Goal: Information Seeking & Learning: Compare options

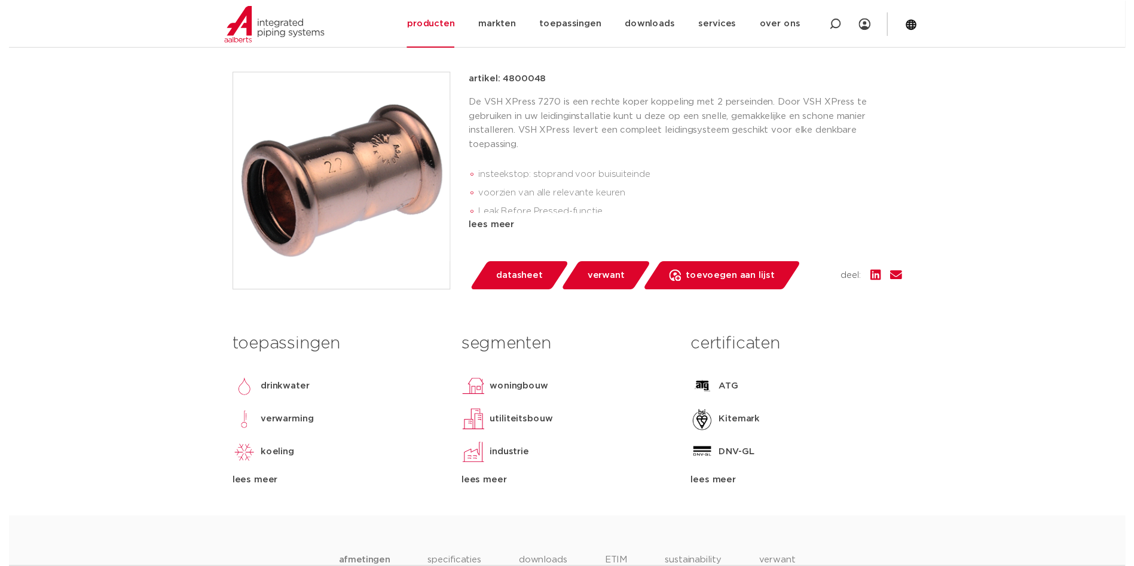
scroll to position [239, 0]
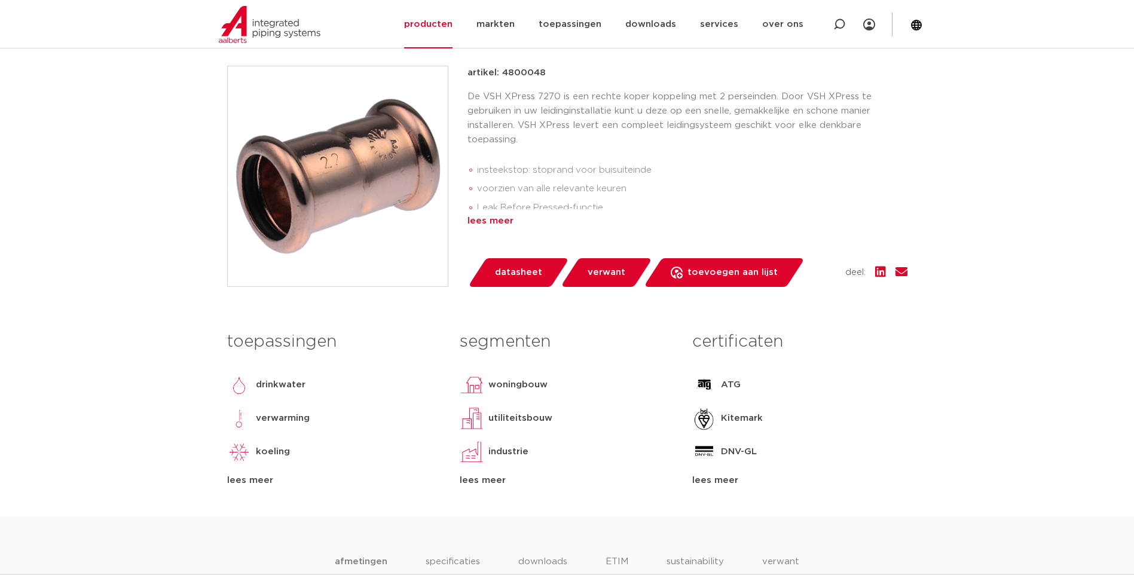
click at [483, 224] on div "lees meer" at bounding box center [687, 221] width 440 height 14
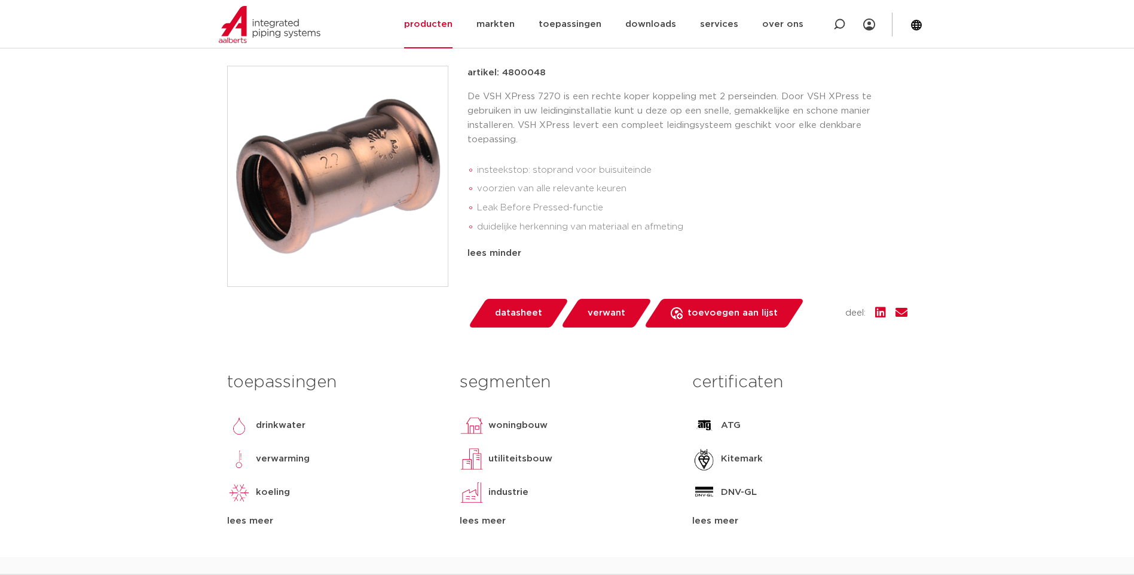
click at [513, 313] on span "datasheet" at bounding box center [518, 313] width 47 height 19
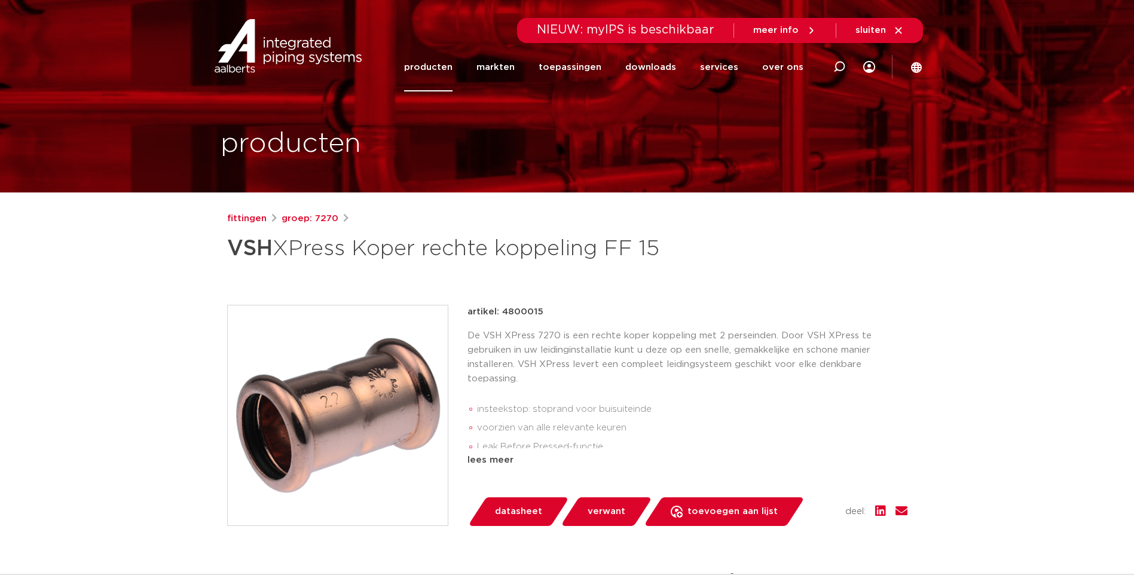
drag, startPoint x: 535, startPoint y: 310, endPoint x: 498, endPoint y: 317, distance: 37.1
click at [498, 317] on p "artikel: 4800015" at bounding box center [505, 312] width 76 height 14
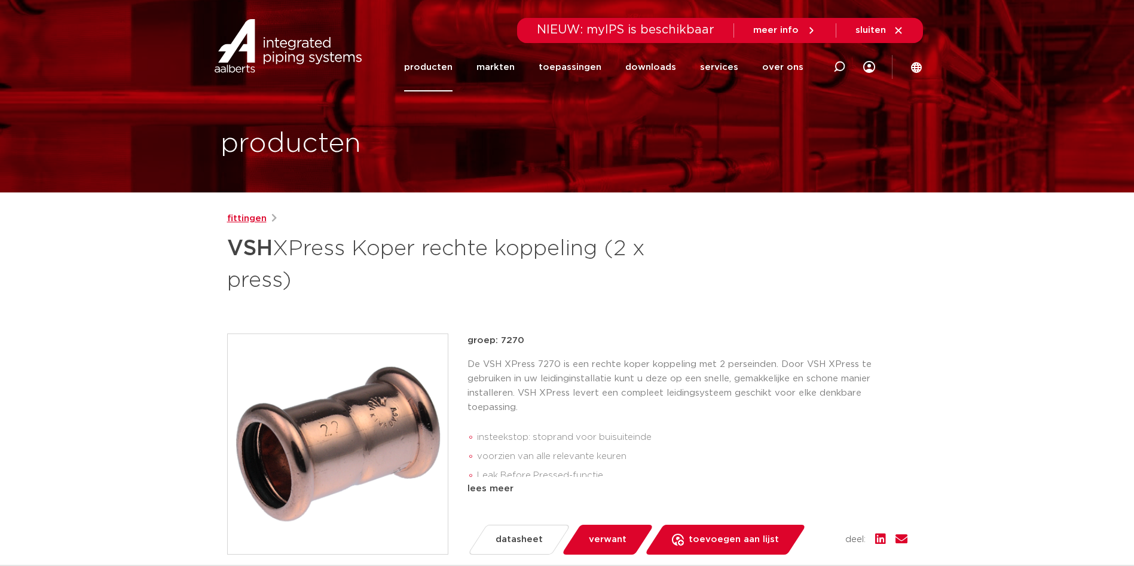
click at [246, 218] on link "fittingen" at bounding box center [246, 219] width 39 height 14
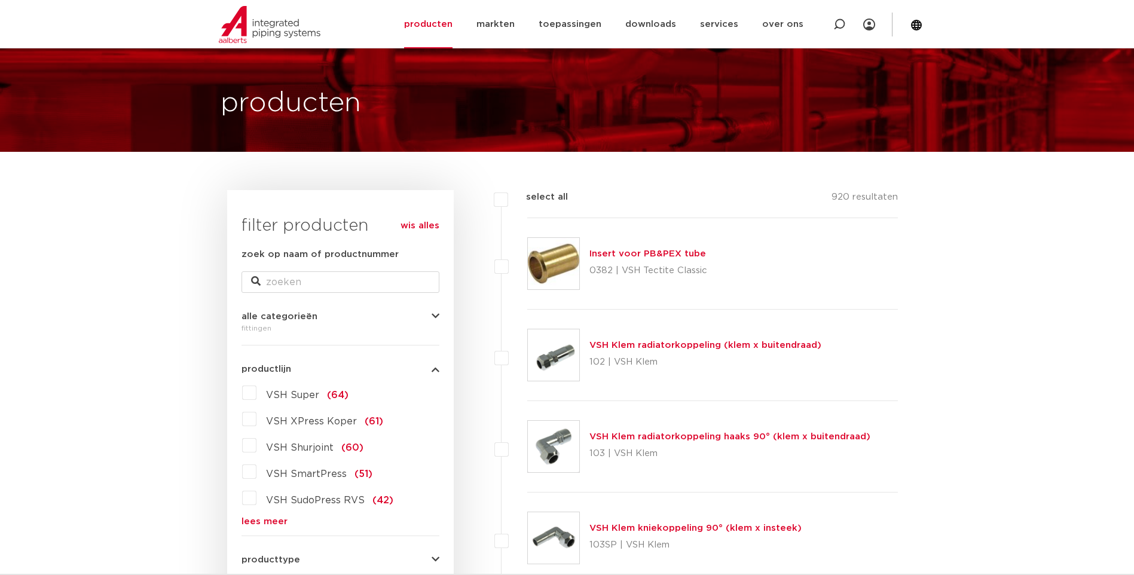
scroll to position [60, 0]
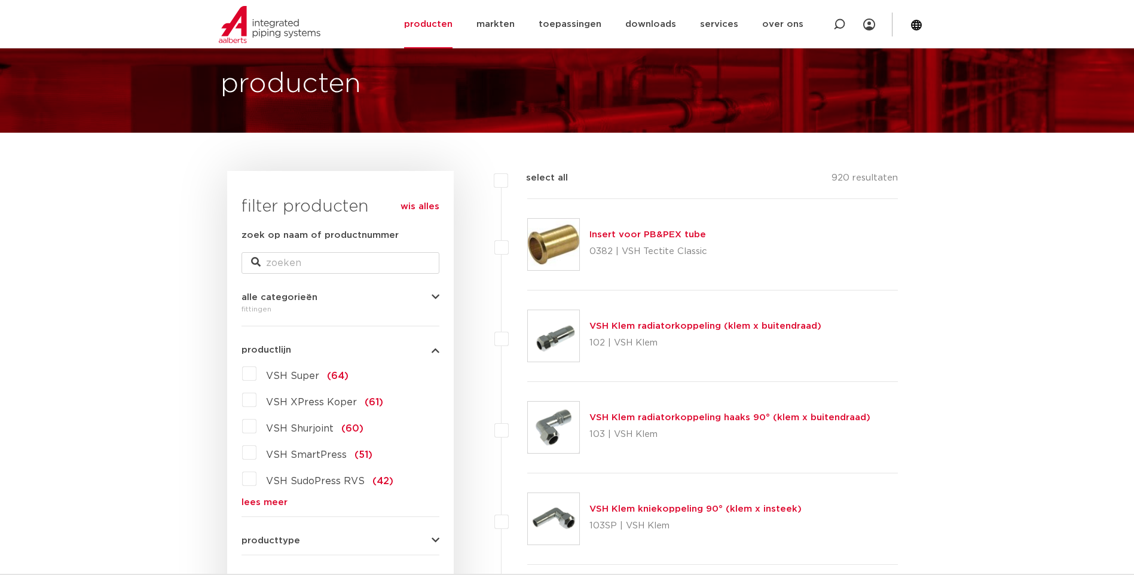
click at [256, 402] on label "VSH XPress Koper (61)" at bounding box center [319, 399] width 127 height 19
click at [0, 0] on input "VSH XPress Koper (61)" at bounding box center [0, 0] width 0 height 0
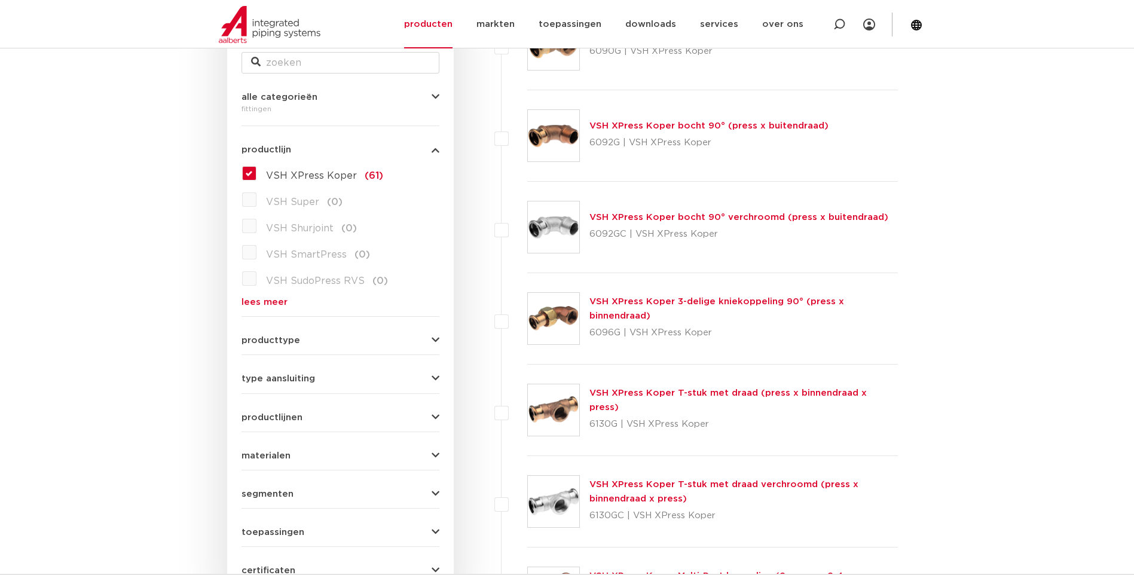
scroll to position [299, 0]
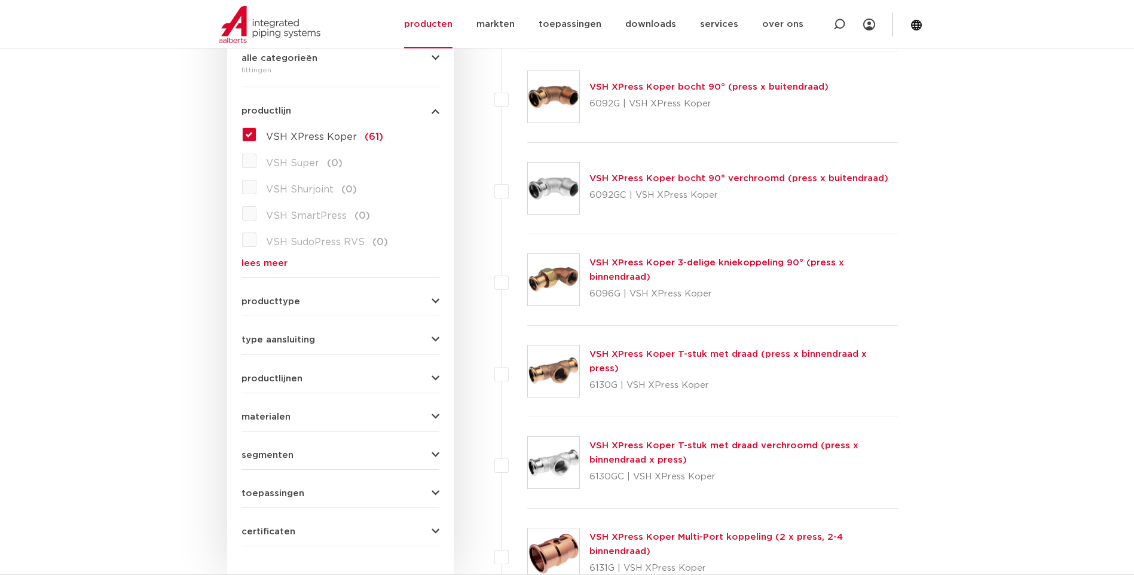
click at [434, 339] on icon "button" at bounding box center [435, 339] width 8 height 9
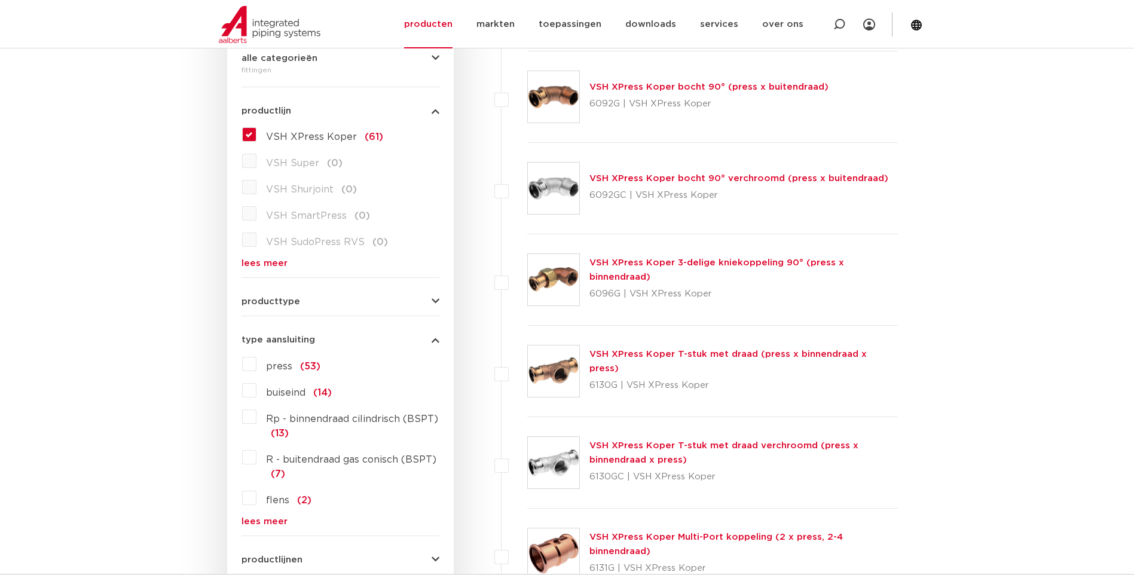
click at [256, 366] on label "press (53)" at bounding box center [288, 363] width 64 height 19
click at [0, 0] on input "press (53)" at bounding box center [0, 0] width 0 height 0
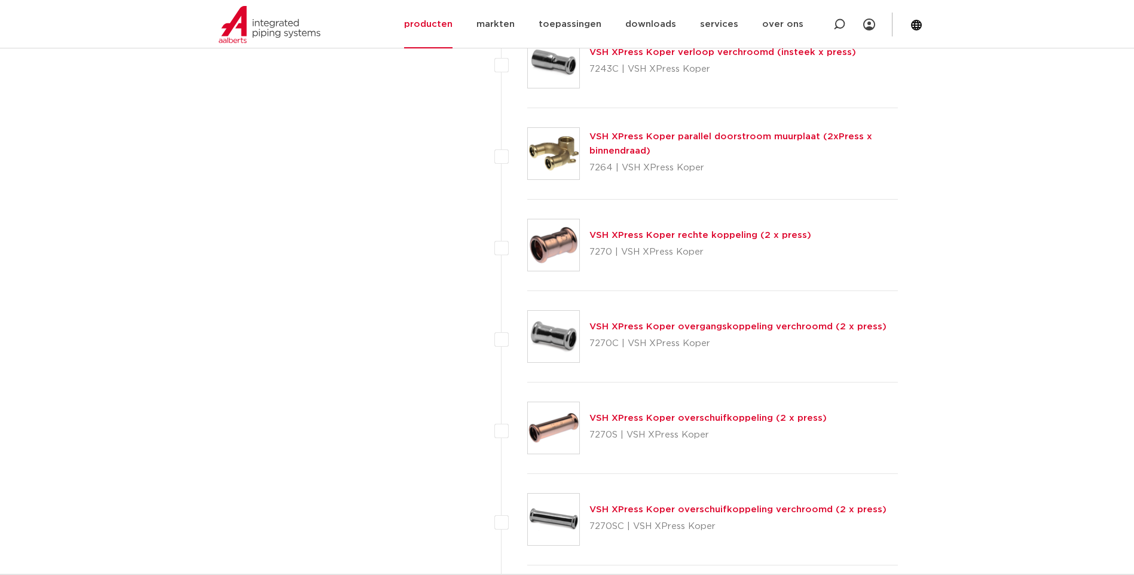
scroll to position [4183, 0]
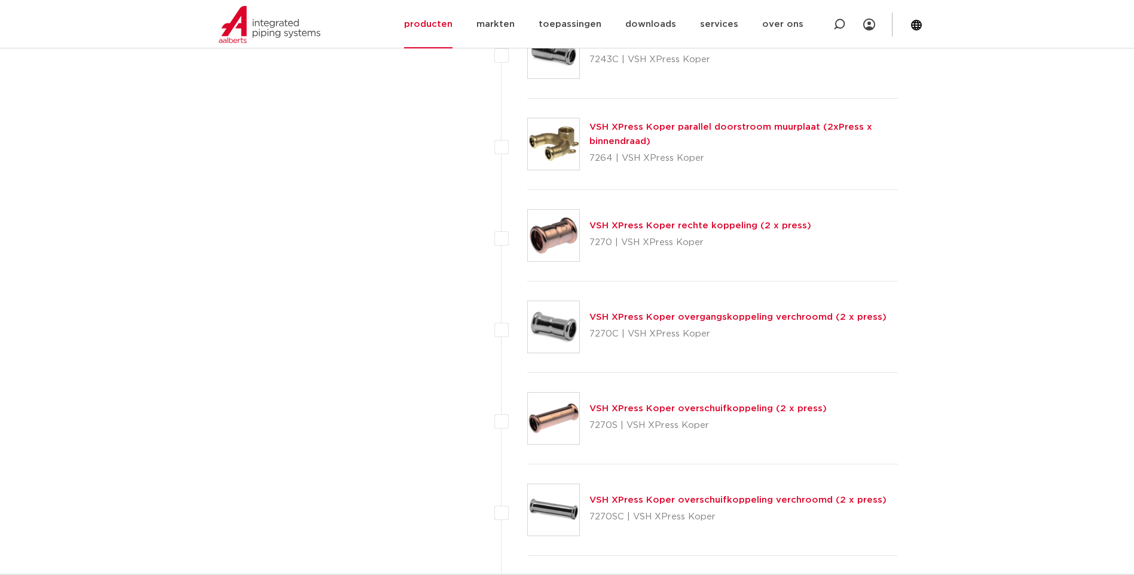
click at [644, 409] on link "VSH XPress Koper overschuifkoppeling (2 x press)" at bounding box center [707, 408] width 237 height 9
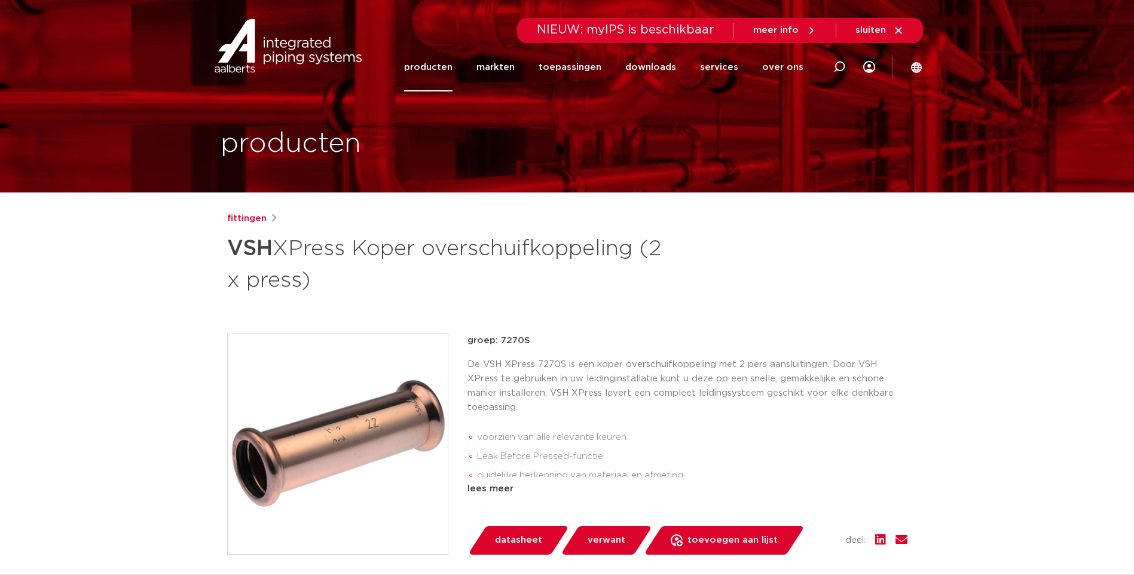
click at [509, 538] on span "datasheet" at bounding box center [518, 540] width 47 height 19
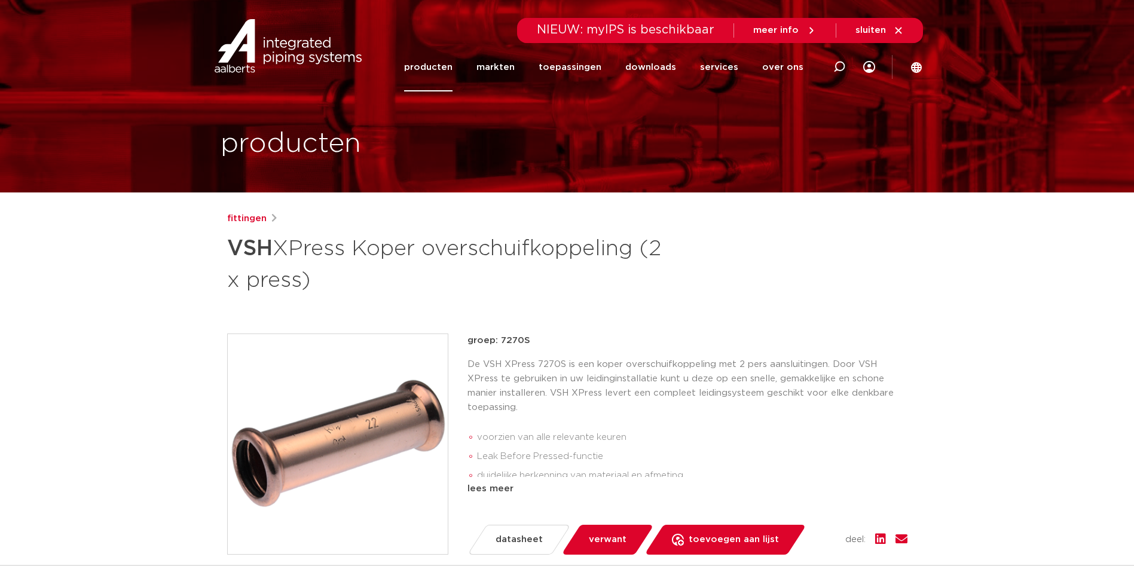
click at [246, 220] on link "fittingen" at bounding box center [246, 219] width 39 height 14
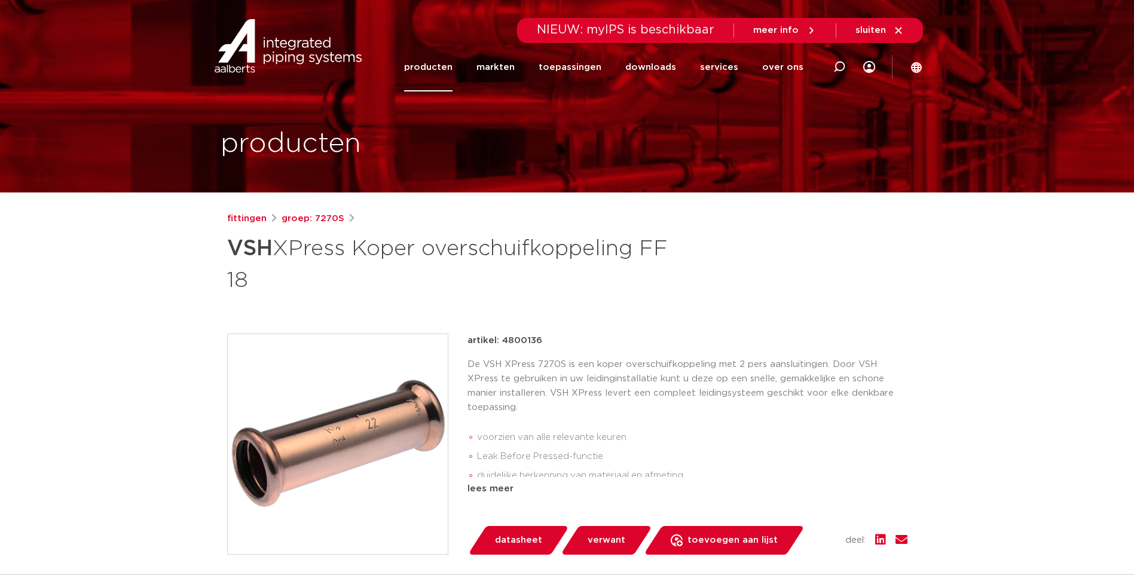
click at [543, 341] on div "artikel: 4800136" at bounding box center [687, 340] width 440 height 14
drag, startPoint x: 543, startPoint y: 341, endPoint x: 503, endPoint y: 345, distance: 40.8
click at [503, 345] on div "artikel: 4800136" at bounding box center [687, 340] width 440 height 14
copy p "4800136"
drag, startPoint x: 1123, startPoint y: 0, endPoint x: 1120, endPoint y: 498, distance: 497.8
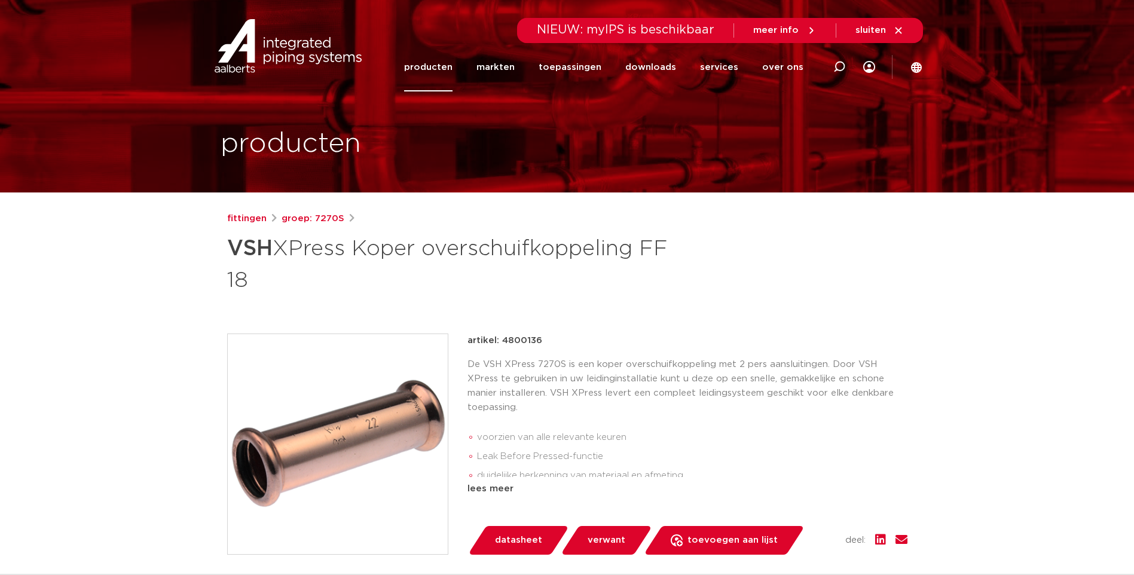
drag, startPoint x: 546, startPoint y: 341, endPoint x: 502, endPoint y: 342, distance: 43.6
click at [502, 342] on div "artikel: 4800147" at bounding box center [687, 340] width 440 height 14
copy p "4800147"
drag, startPoint x: 541, startPoint y: 341, endPoint x: 502, endPoint y: 344, distance: 39.0
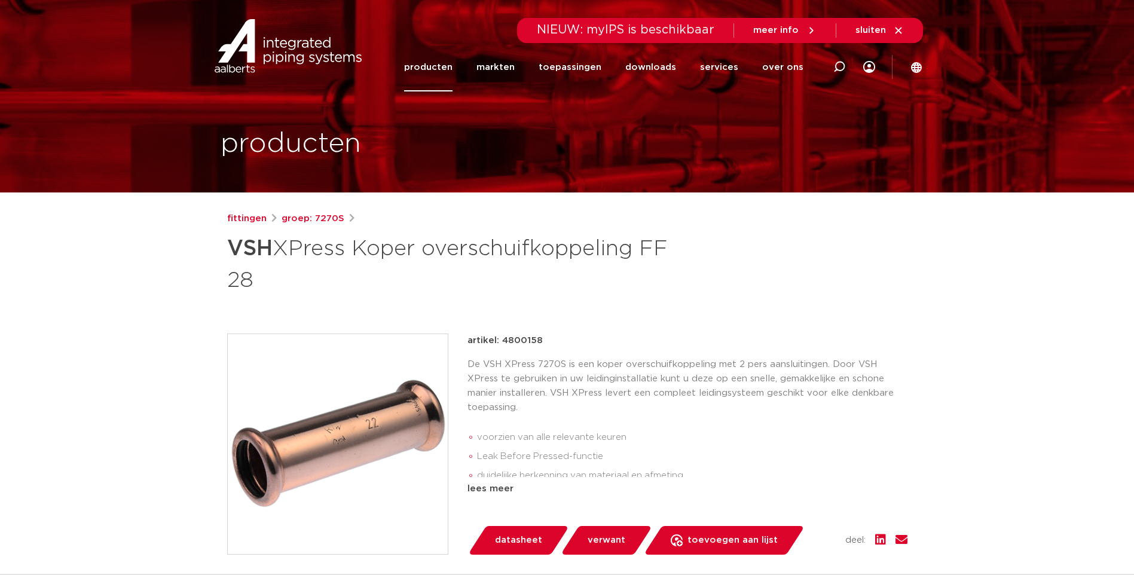
click at [502, 344] on div "artikel: 4800158" at bounding box center [687, 340] width 440 height 14
copy p "4800158"
drag, startPoint x: 500, startPoint y: 342, endPoint x: 546, endPoint y: 341, distance: 46.0
click at [546, 341] on div "artikel: 4800125" at bounding box center [687, 340] width 440 height 14
copy p "4800125"
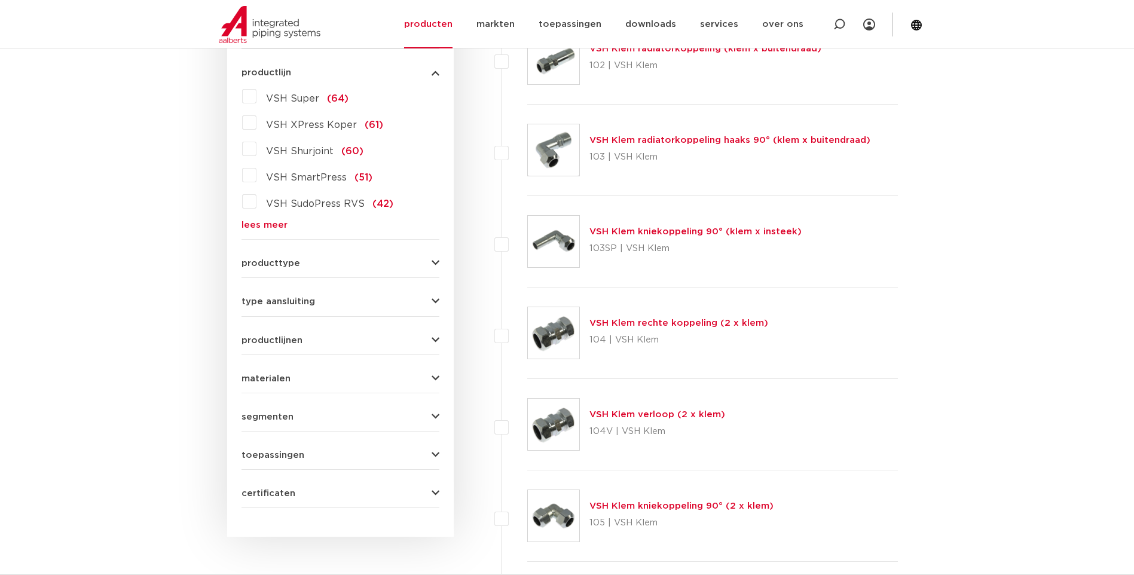
scroll to position [239, 0]
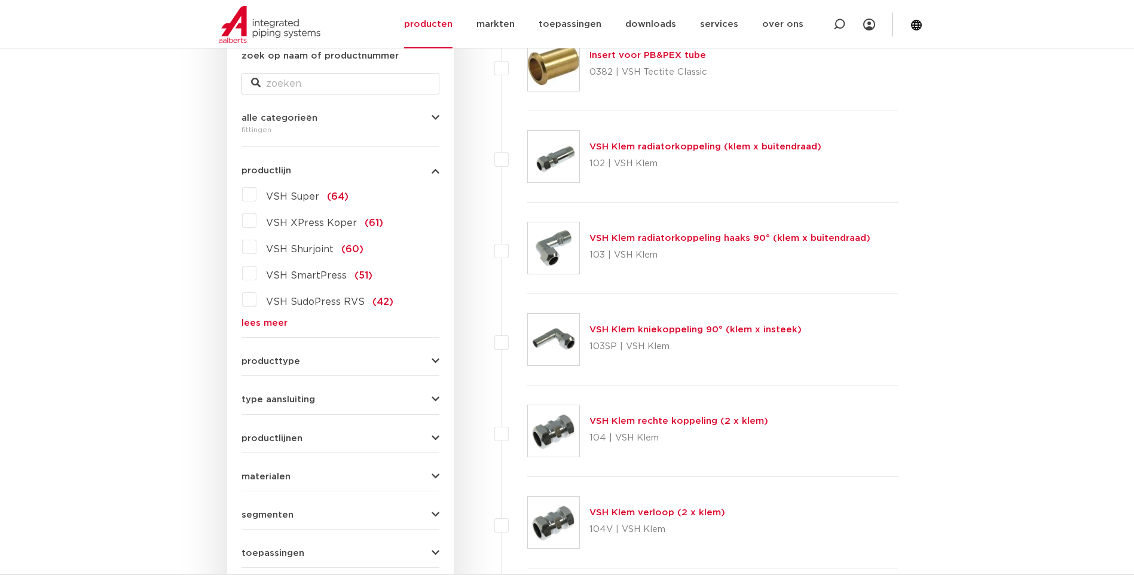
click at [256, 222] on label "VSH XPress Koper (61)" at bounding box center [319, 220] width 127 height 19
click at [0, 0] on input "VSH XPress Koper (61)" at bounding box center [0, 0] width 0 height 0
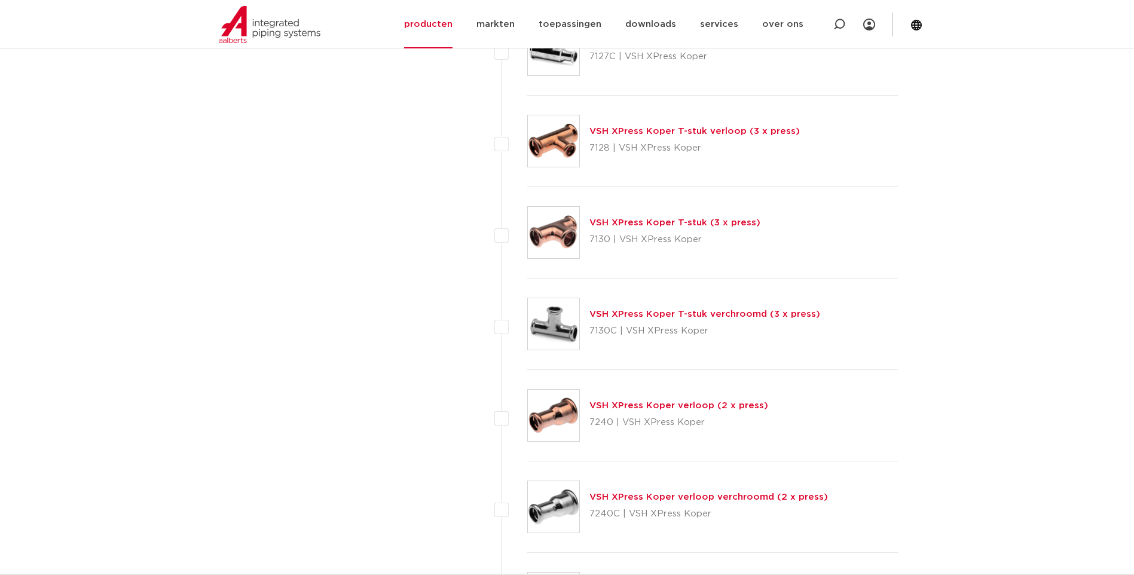
scroll to position [4003, 0]
click at [626, 404] on link "VSH XPress Koper verloop (2 x press)" at bounding box center [678, 404] width 179 height 9
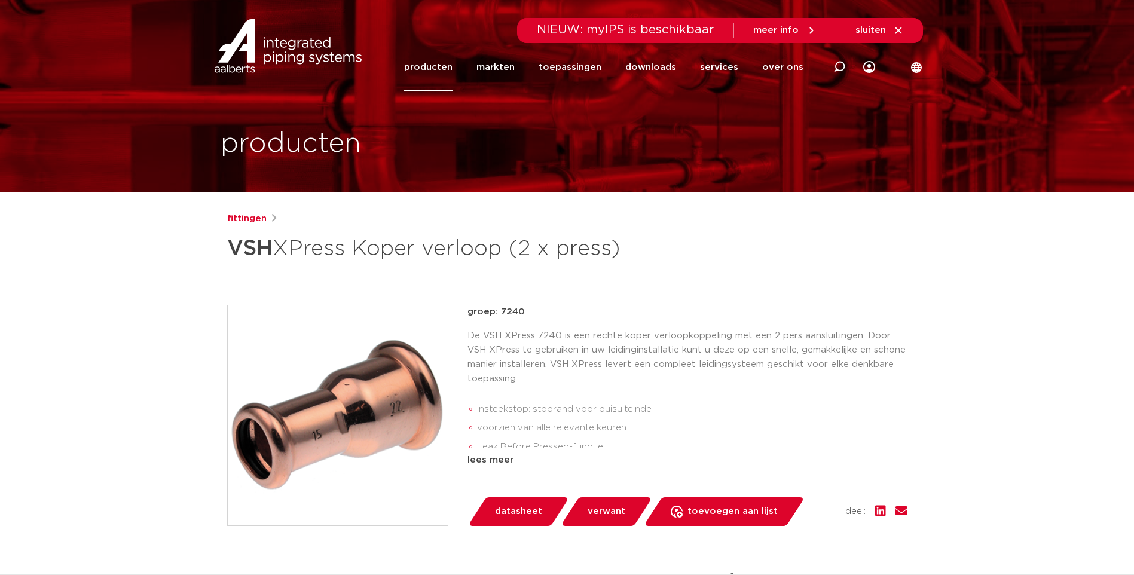
click at [506, 511] on span "datasheet" at bounding box center [518, 511] width 47 height 19
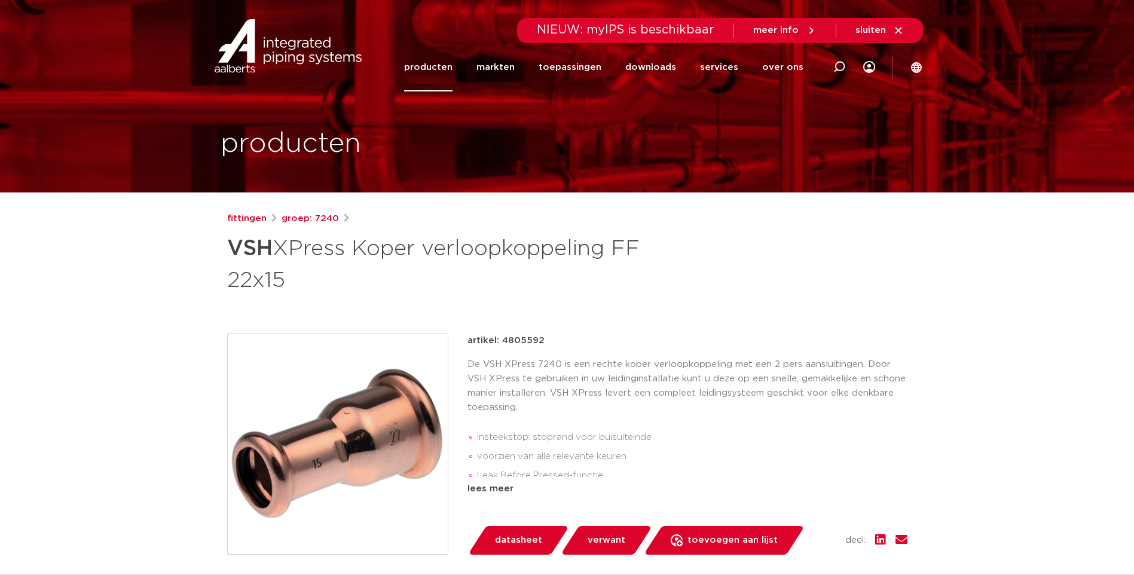
drag, startPoint x: 540, startPoint y: 341, endPoint x: 502, endPoint y: 341, distance: 37.6
click at [502, 341] on div "artikel: 4805592" at bounding box center [687, 340] width 440 height 14
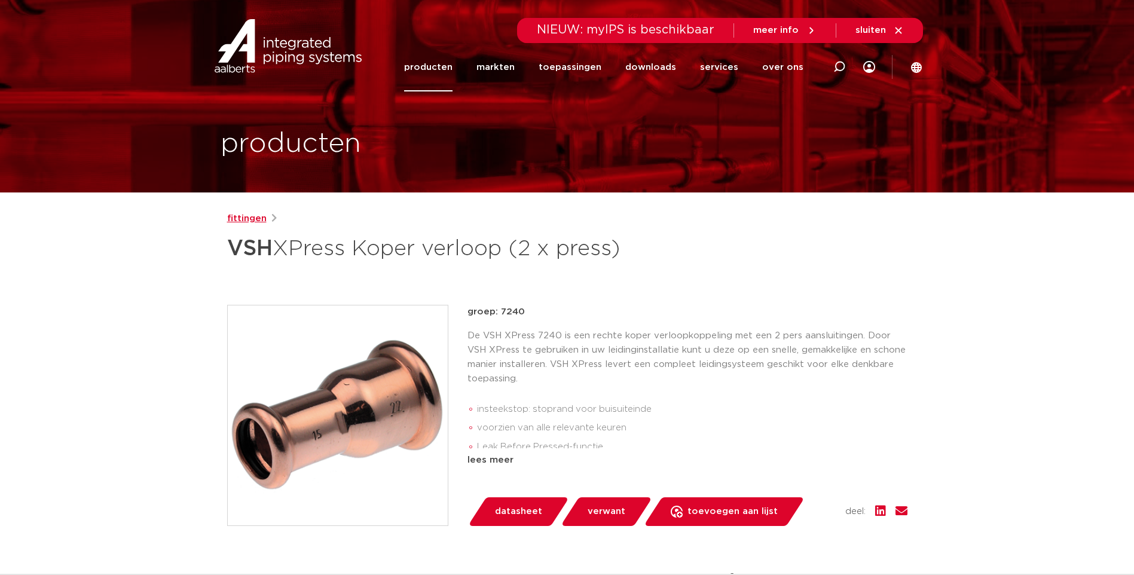
click at [245, 220] on link "fittingen" at bounding box center [246, 219] width 39 height 14
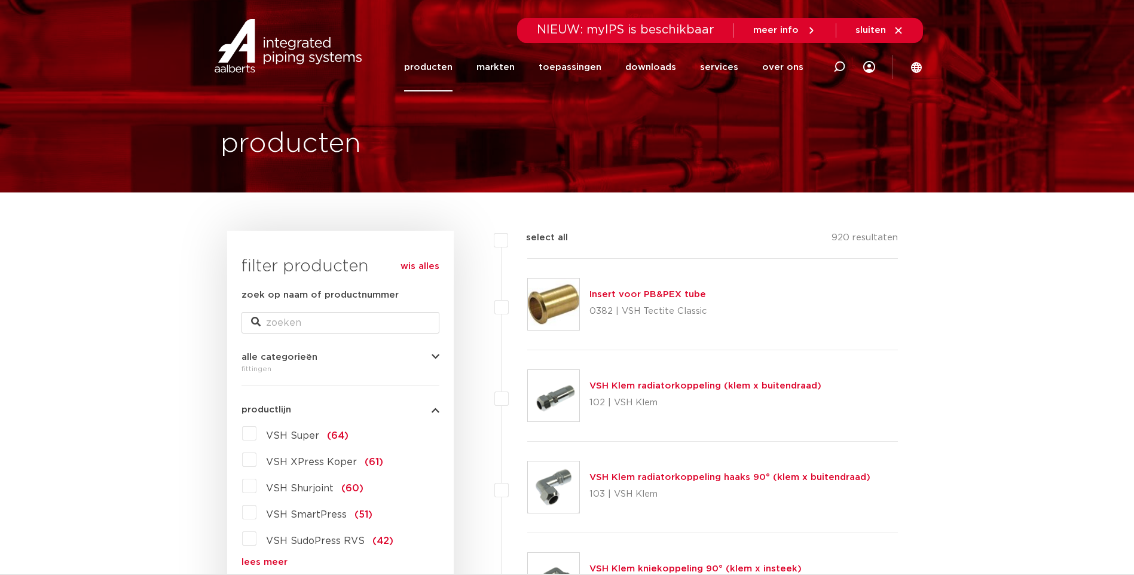
click at [256, 462] on label "VSH XPress Koper (61)" at bounding box center [319, 459] width 127 height 19
click at [0, 0] on input "VSH XPress Koper (61)" at bounding box center [0, 0] width 0 height 0
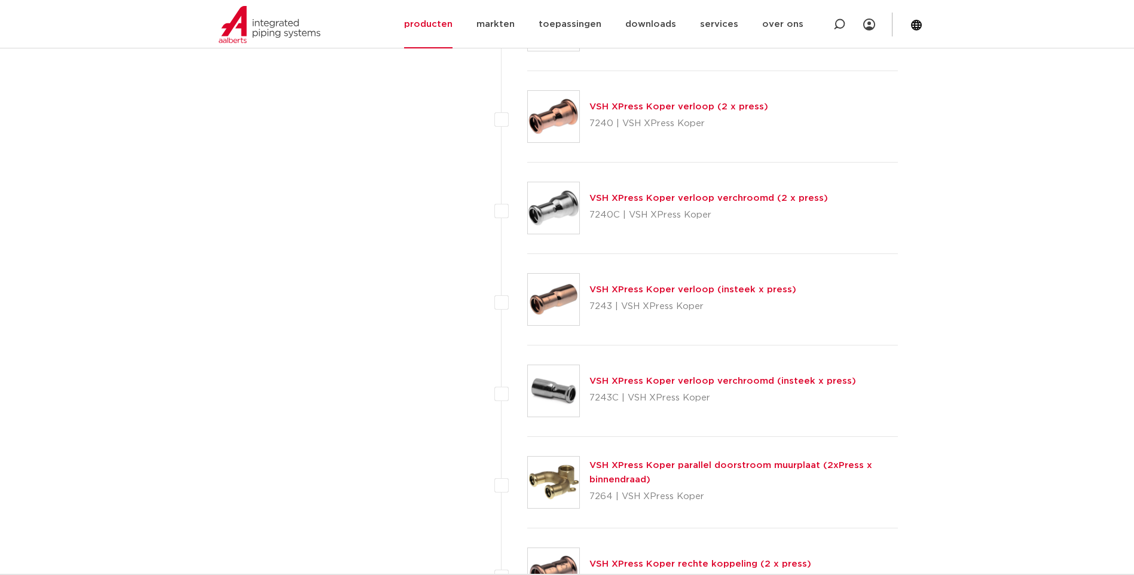
scroll to position [4302, 0]
click at [639, 292] on link "VSH XPress Koper verloop (insteek x press)" at bounding box center [692, 288] width 207 height 9
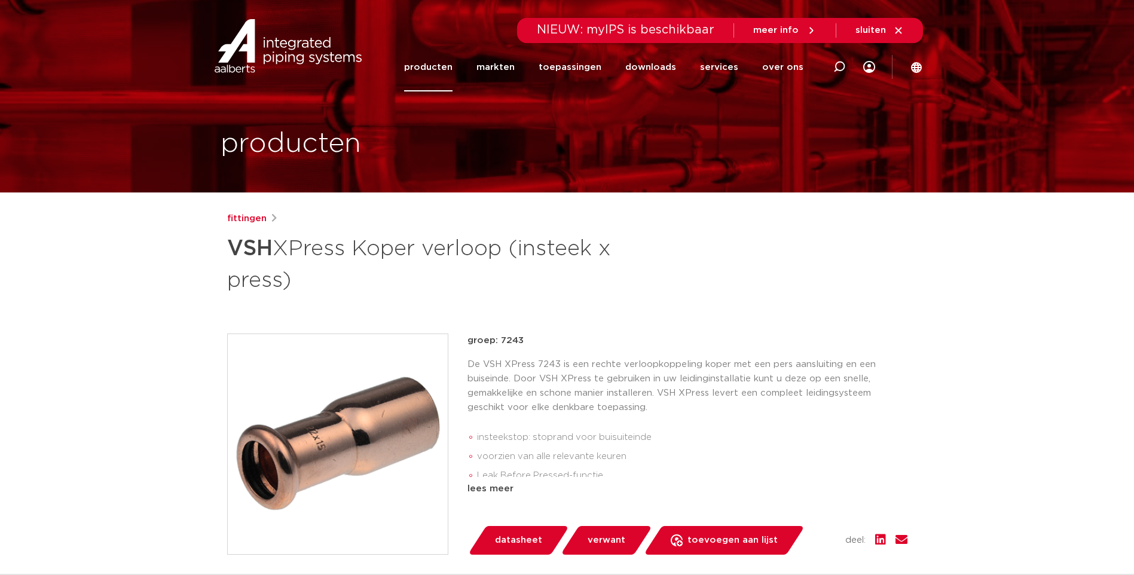
click at [507, 539] on span "datasheet" at bounding box center [518, 540] width 47 height 19
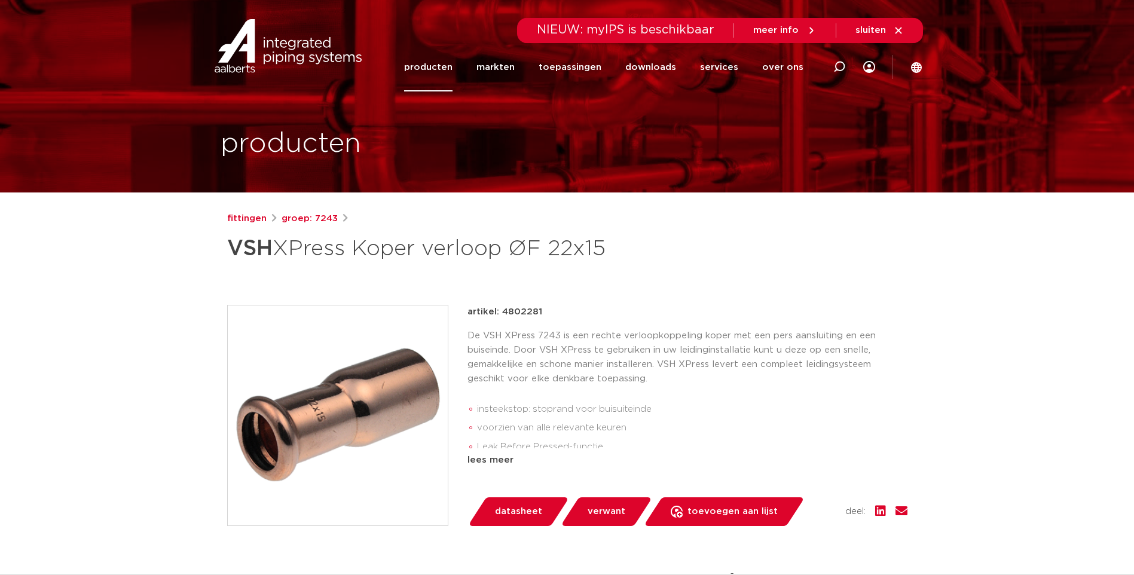
drag, startPoint x: 519, startPoint y: 309, endPoint x: 499, endPoint y: 312, distance: 19.9
click at [499, 312] on p "artikel: 4802281" at bounding box center [504, 312] width 75 height 14
drag, startPoint x: 499, startPoint y: 312, endPoint x: 537, endPoint y: 315, distance: 38.4
click at [537, 315] on p "artikel: 4802281" at bounding box center [504, 312] width 75 height 14
drag, startPoint x: 540, startPoint y: 312, endPoint x: 502, endPoint y: 314, distance: 38.3
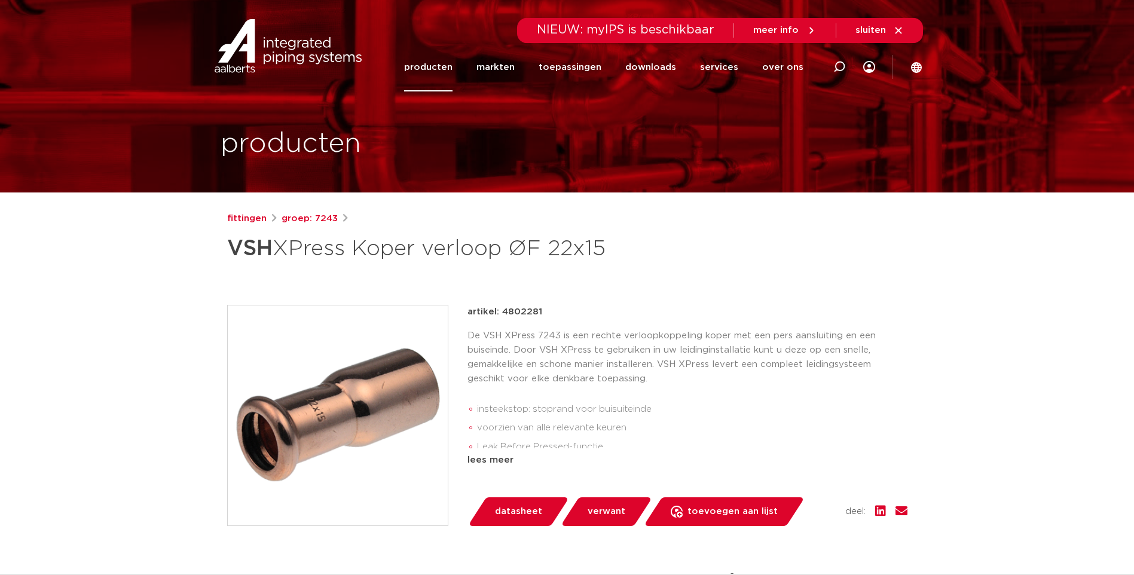
click at [502, 314] on div "artikel: 4802281" at bounding box center [687, 312] width 440 height 14
copy p "4802281"
